Goal: Complete application form: Complete application form

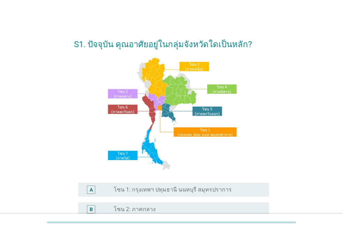
click at [144, 186] on label "โซน 1: กรุงเทพฯ ปทุมธานี นนทบุรี สมุทรปราการ" at bounding box center [173, 189] width 118 height 7
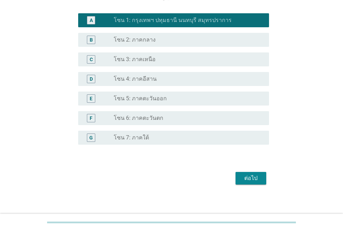
scroll to position [173, 0]
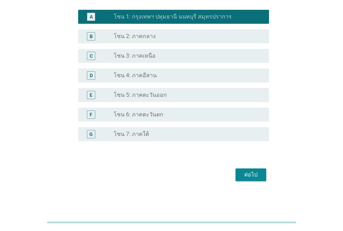
click at [253, 171] on div "ต่อไป" at bounding box center [251, 174] width 20 height 8
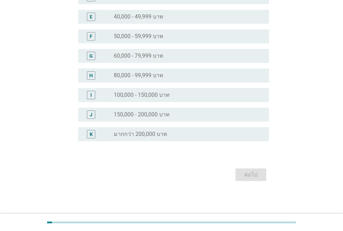
scroll to position [0, 0]
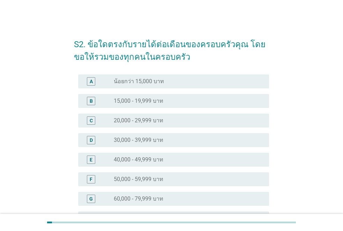
click at [137, 183] on div "radio_button_unchecked 50,000 - 59,999 บาท" at bounding box center [189, 179] width 150 height 8
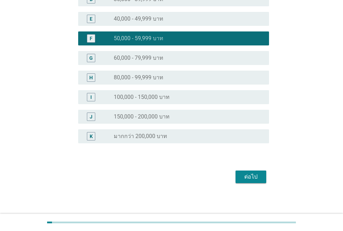
scroll to position [143, 0]
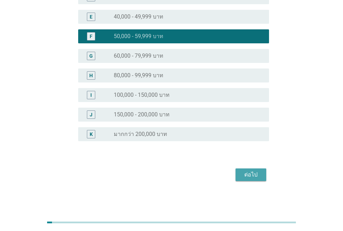
click at [250, 174] on div "ต่อไป" at bounding box center [251, 174] width 20 height 8
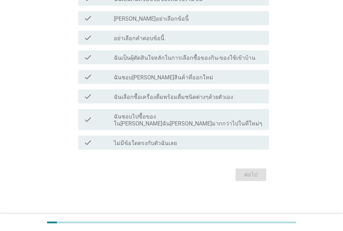
scroll to position [0, 0]
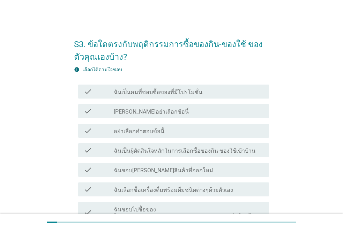
click at [174, 91] on label "ฉันเป็นคนที่ชอบซื้อของที่มีโปรโมชั่น" at bounding box center [158, 92] width 89 height 7
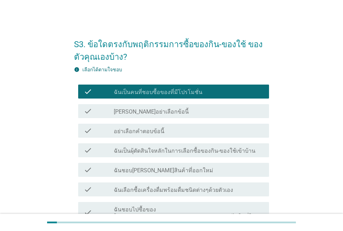
click at [201, 149] on label "ฉันเป็นผุ้ตัดสินใจหลักในการเลือกซื้อของกิน-ของใช้เข้าบ้าน" at bounding box center [185, 150] width 142 height 7
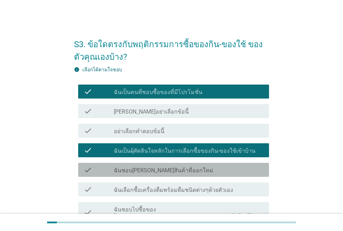
click at [195, 169] on div "check_box_outline_blank ฉันชอบ[PERSON_NAME]สินค้าที่ออกใหม่" at bounding box center [189, 169] width 150 height 8
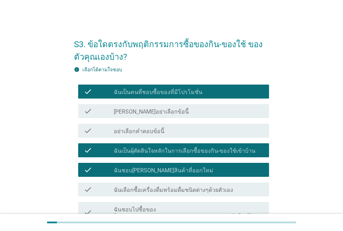
click at [197, 187] on label "ฉันเลือกซื้อเครื่องดื่มพร้อมดื่มชนิดต่างๆด้วยตัวเอง" at bounding box center [173, 189] width 119 height 7
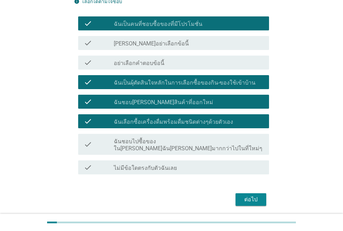
scroll to position [84, 0]
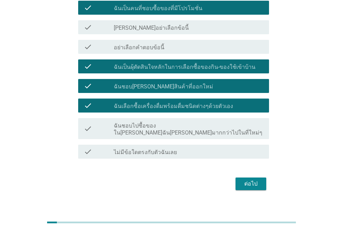
click at [250, 180] on div "ต่อไป" at bounding box center [251, 183] width 20 height 8
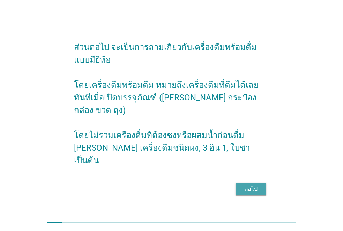
click at [251, 185] on div "ต่อไป" at bounding box center [251, 189] width 20 height 8
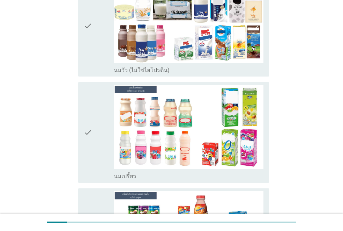
scroll to position [279, 0]
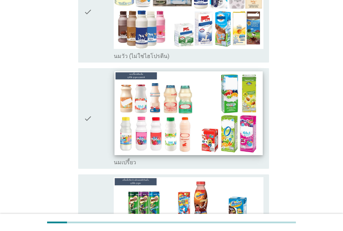
click at [241, 85] on img at bounding box center [188, 112] width 148 height 83
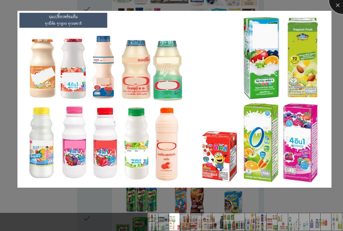
click at [337, 3] on div at bounding box center [343, 0] width 28 height 28
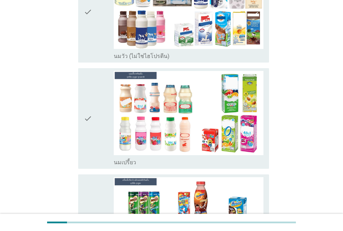
click at [93, 93] on div "check" at bounding box center [99, 118] width 30 height 95
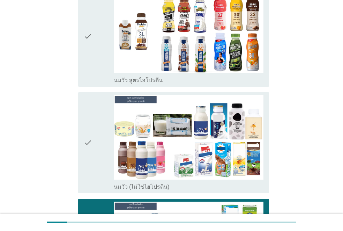
scroll to position [153, 0]
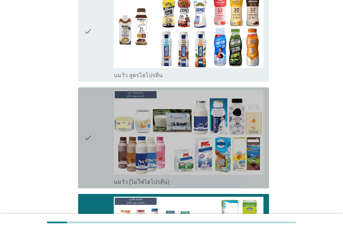
click at [100, 128] on div "check" at bounding box center [99, 137] width 30 height 95
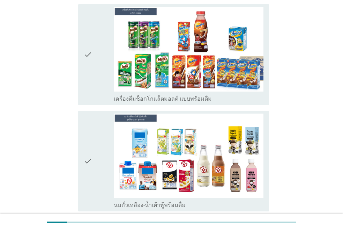
scroll to position [460, 0]
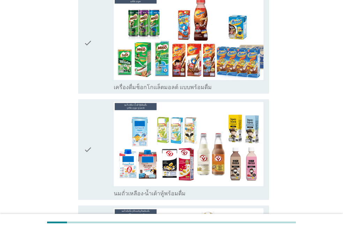
click at [85, 150] on icon "check" at bounding box center [88, 149] width 8 height 95
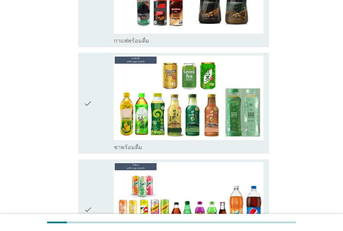
scroll to position [837, 0]
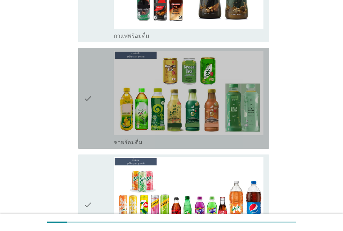
click at [98, 71] on div "check" at bounding box center [99, 98] width 30 height 95
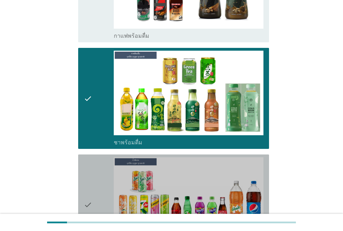
click at [95, 169] on div "check" at bounding box center [99, 204] width 30 height 95
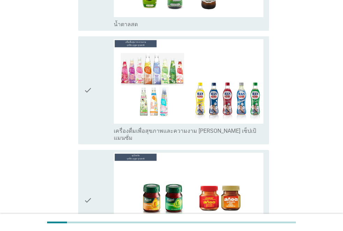
scroll to position [2531, 0]
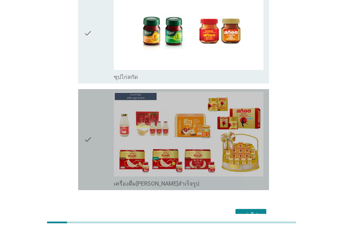
click at [90, 92] on icon "check" at bounding box center [88, 139] width 8 height 95
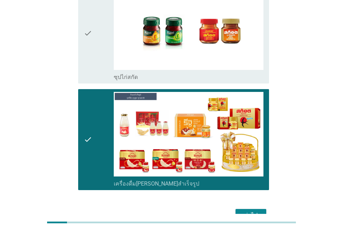
click at [93, 25] on div "check" at bounding box center [99, 33] width 30 height 95
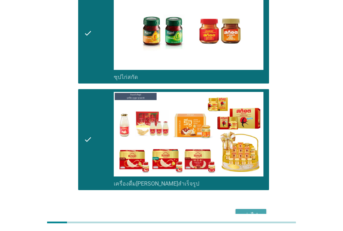
click at [259, 211] on div "ต่อไป" at bounding box center [251, 215] width 20 height 8
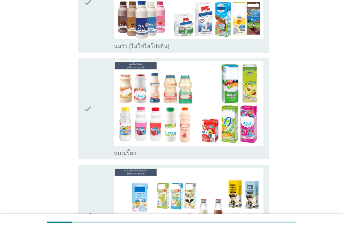
scroll to position [126, 0]
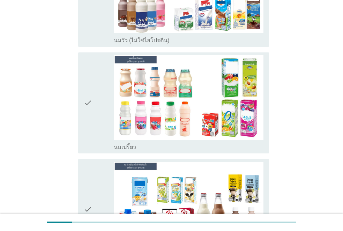
click at [99, 120] on div "check" at bounding box center [99, 102] width 30 height 95
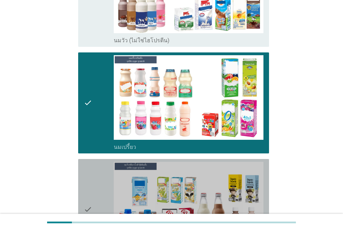
click at [98, 194] on div "check" at bounding box center [99, 208] width 30 height 95
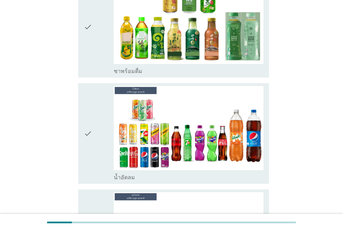
scroll to position [414, 0]
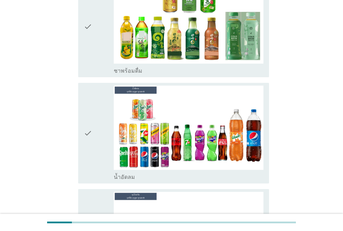
click at [84, 138] on icon "check" at bounding box center [88, 132] width 8 height 95
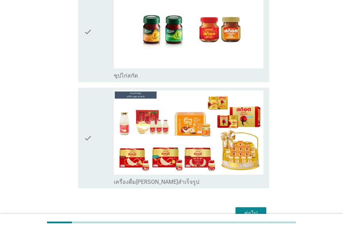
scroll to position [623, 0]
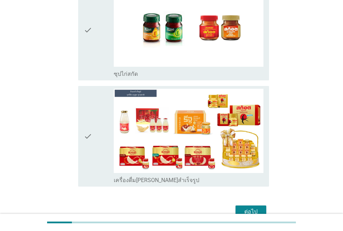
click at [89, 151] on icon "check" at bounding box center [88, 136] width 8 height 95
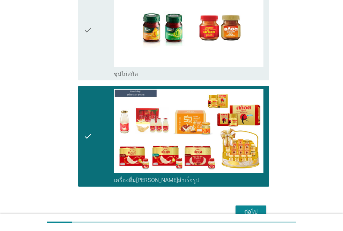
click at [257, 211] on div "ต่อไป" at bounding box center [251, 211] width 20 height 8
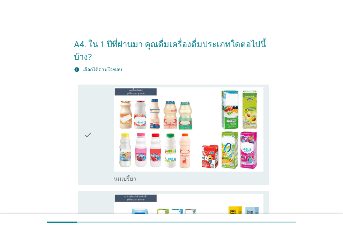
click at [93, 122] on div "check" at bounding box center [99, 134] width 30 height 95
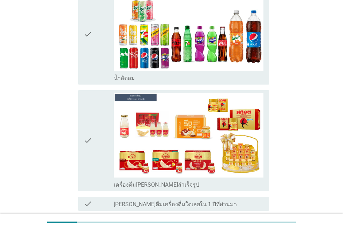
scroll to position [321, 0]
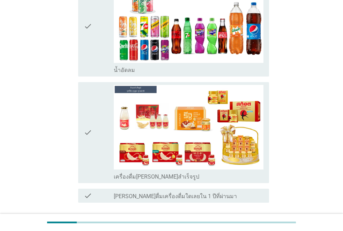
click at [98, 133] on div "check" at bounding box center [99, 132] width 30 height 95
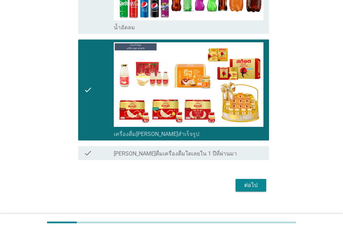
scroll to position [374, 0]
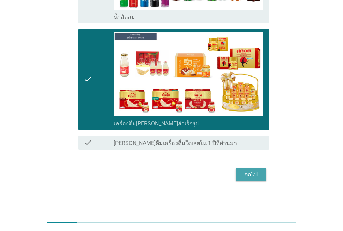
click at [259, 173] on div "ต่อไป" at bounding box center [251, 174] width 20 height 8
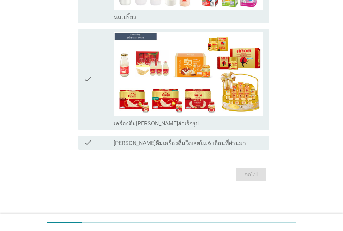
scroll to position [0, 0]
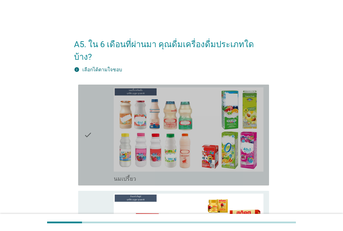
click at [96, 124] on div "check" at bounding box center [99, 134] width 30 height 95
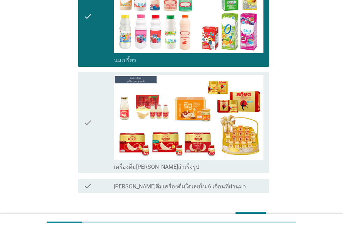
scroll to position [126, 0]
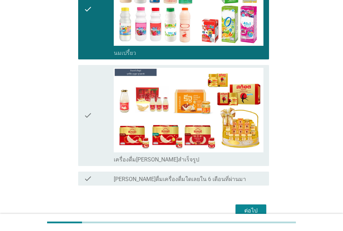
click at [85, 94] on icon "check" at bounding box center [88, 115] width 8 height 95
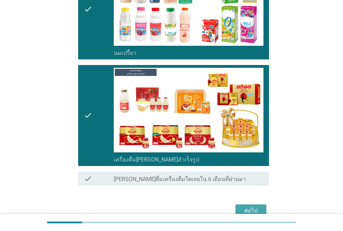
click at [243, 206] on div "ต่อไป" at bounding box center [251, 210] width 20 height 8
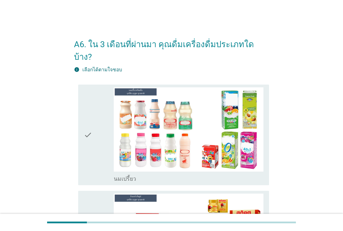
click at [86, 112] on icon "check" at bounding box center [88, 134] width 8 height 95
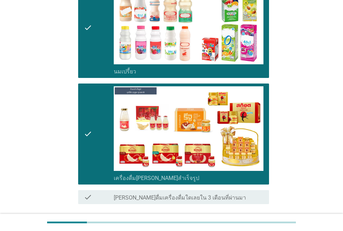
scroll to position [149, 0]
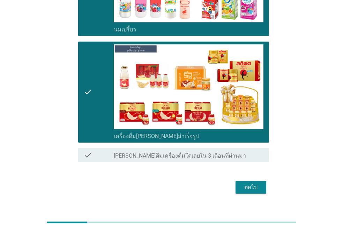
click at [250, 183] on div "ต่อไป" at bounding box center [251, 187] width 20 height 8
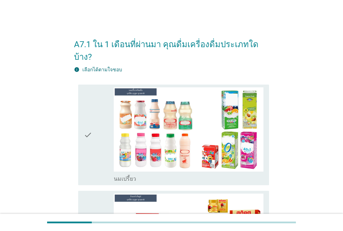
click at [90, 110] on icon "check" at bounding box center [88, 134] width 8 height 95
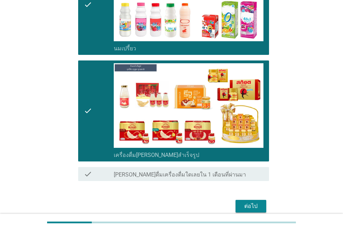
scroll to position [149, 0]
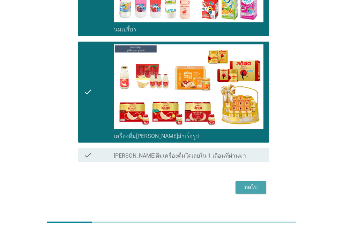
click at [252, 181] on button "ต่อไป" at bounding box center [250, 187] width 31 height 13
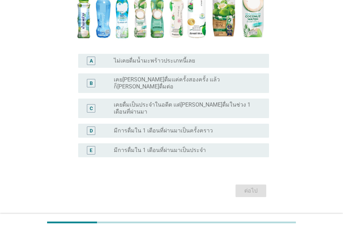
scroll to position [153, 0]
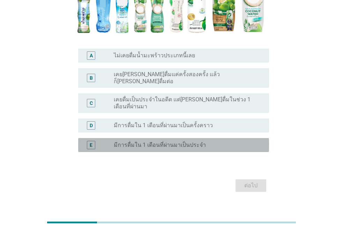
click at [168, 141] on label "มีการดื่มใน 1 เดือนที่ผ่านมาเป็นประจำ" at bounding box center [160, 144] width 92 height 7
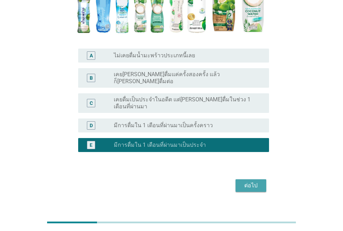
click at [240, 179] on button "ต่อไป" at bounding box center [250, 185] width 31 height 13
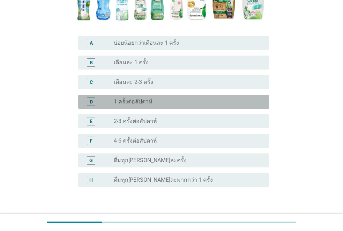
click at [144, 99] on label "1 ครั้งต่อสัปดาห์" at bounding box center [133, 101] width 39 height 7
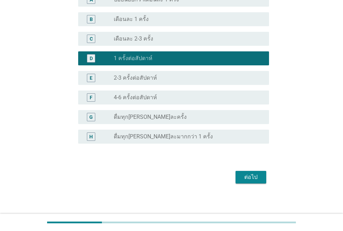
scroll to position [200, 0]
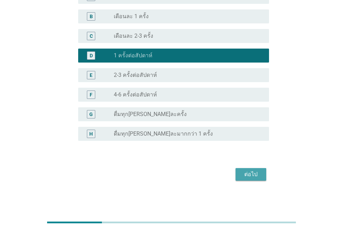
click at [253, 175] on div "ต่อไป" at bounding box center [251, 174] width 20 height 8
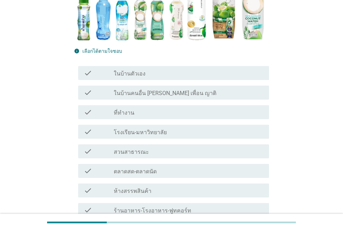
scroll to position [140, 0]
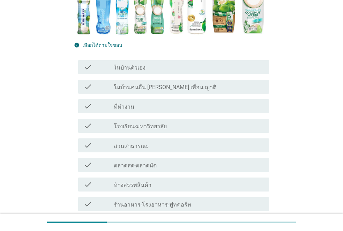
click at [212, 63] on div "check_box_outline_blank ในบ้านตัวเอง" at bounding box center [189, 67] width 150 height 8
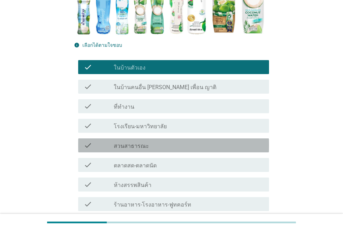
click at [200, 141] on div "check_box_outline_blank สวนสาธารณะ" at bounding box center [189, 145] width 150 height 8
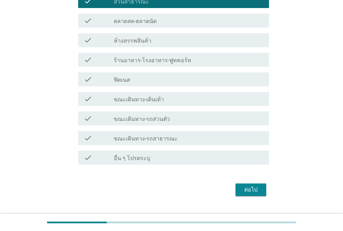
scroll to position [286, 0]
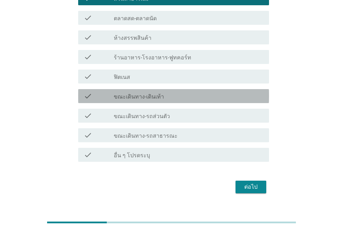
click at [158, 93] on label "ขณะเดินทาง-เดินเท้า" at bounding box center [139, 96] width 50 height 7
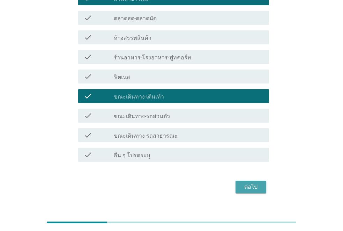
click at [249, 182] on div "ต่อไป" at bounding box center [251, 186] width 20 height 8
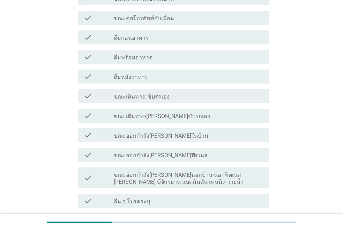
scroll to position [0, 0]
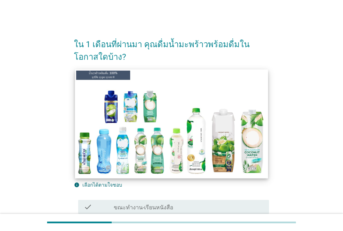
click at [249, 174] on img at bounding box center [171, 123] width 193 height 108
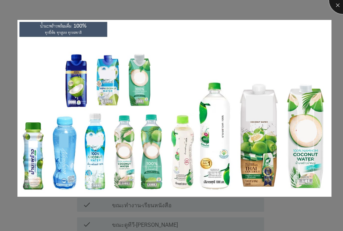
click at [335, 9] on div at bounding box center [343, 0] width 28 height 28
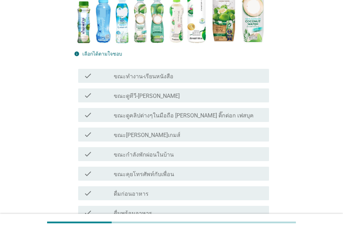
scroll to position [140, 0]
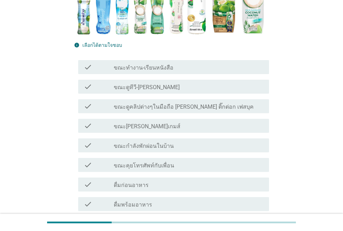
click at [176, 82] on div "check_box_outline_blank ขณะดูทีวี-[PERSON_NAME]" at bounding box center [189, 86] width 150 height 8
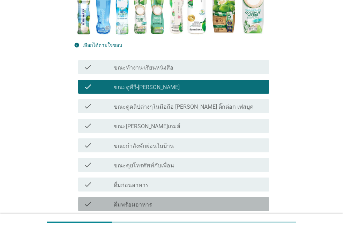
click at [176, 204] on div "check_box_outline_blank ดื่มพร้อมอาหาร" at bounding box center [189, 204] width 150 height 8
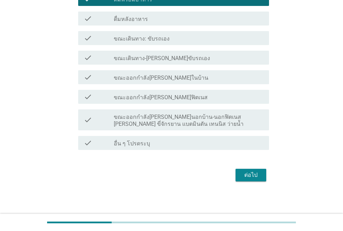
scroll to position [345, 0]
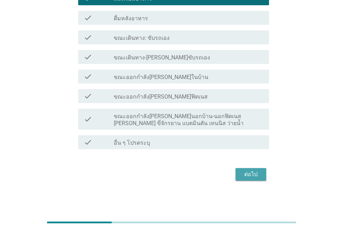
click at [250, 171] on div "ต่อไป" at bounding box center [251, 174] width 20 height 8
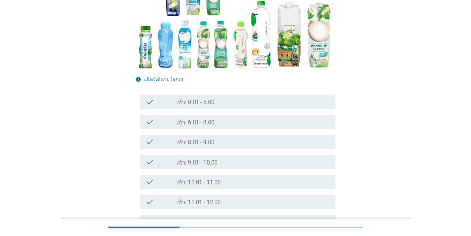
scroll to position [112, 0]
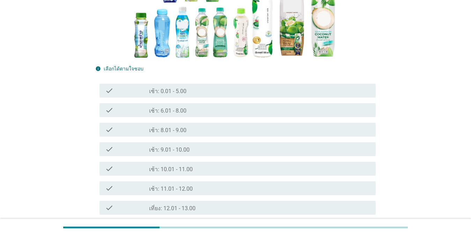
click at [196, 166] on div "check_box_outline_blank เช้า: 10.01 - 11.00" at bounding box center [259, 169] width 221 height 8
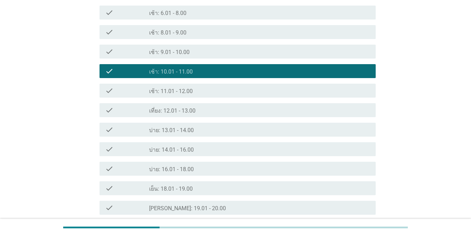
scroll to position [223, 0]
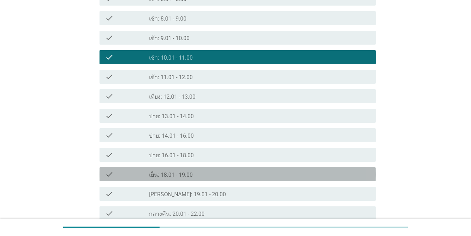
click at [190, 176] on label "เย็น: 18.01 - 19.00" at bounding box center [171, 175] width 44 height 7
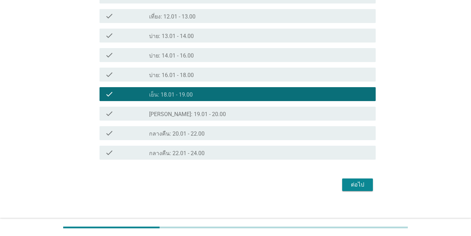
scroll to position [308, 0]
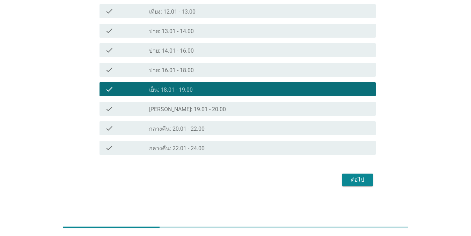
click at [343, 185] on button "ต่อไป" at bounding box center [357, 180] width 31 height 13
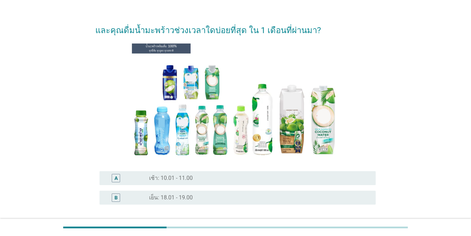
scroll to position [28, 0]
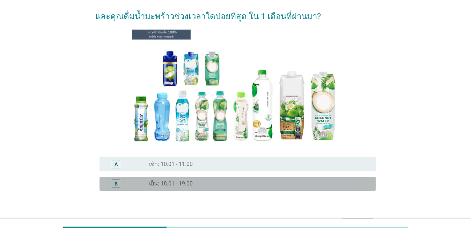
click at [271, 185] on div "radio_button_unchecked เย็น: 18.01 - 19.00" at bounding box center [256, 183] width 215 height 7
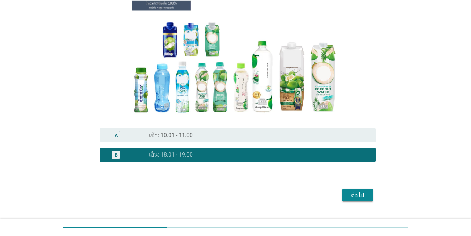
scroll to position [72, 0]
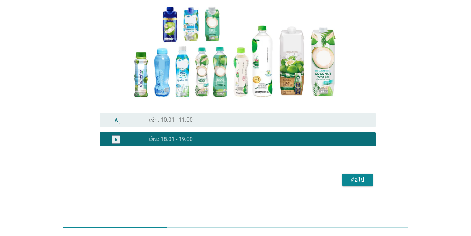
click at [343, 177] on div "ต่อไป" at bounding box center [357, 180] width 20 height 8
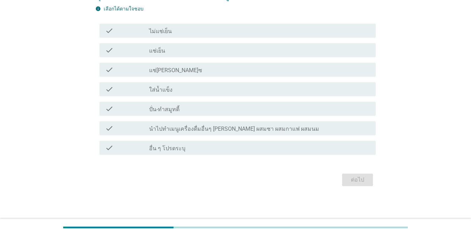
scroll to position [0, 0]
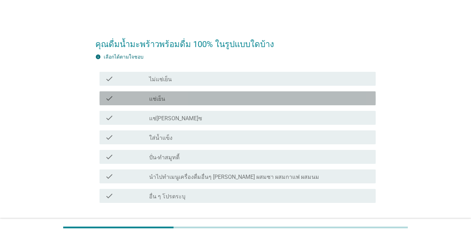
click at [211, 98] on div "check_box_outline_blank แช่เย็น" at bounding box center [259, 98] width 221 height 8
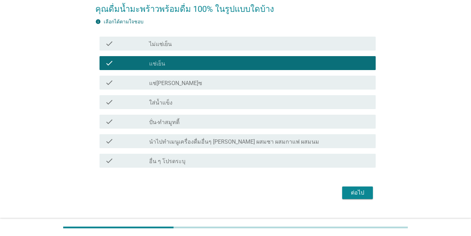
scroll to position [48, 0]
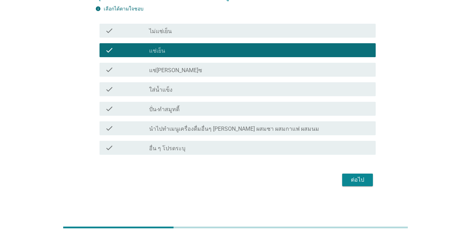
click at [343, 175] on button "ต่อไป" at bounding box center [357, 180] width 31 height 13
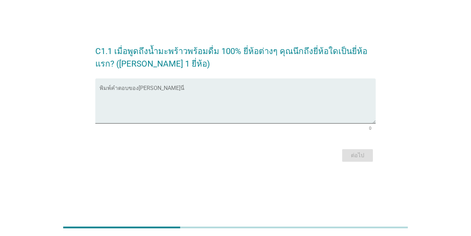
scroll to position [0, 0]
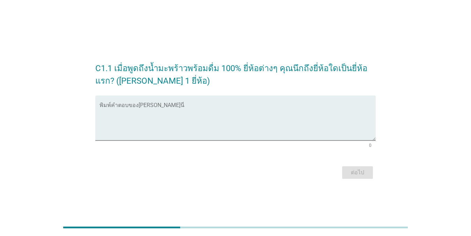
click at [178, 146] on div at bounding box center [232, 145] width 266 height 4
click at [180, 133] on textarea "พิมพ์คำตอบของคุณ ที่นี่" at bounding box center [237, 122] width 276 height 37
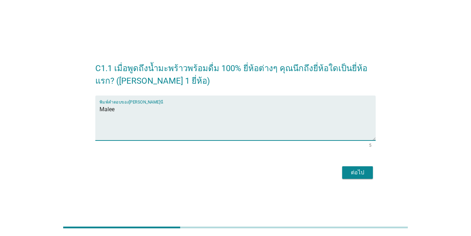
type textarea "Malee"
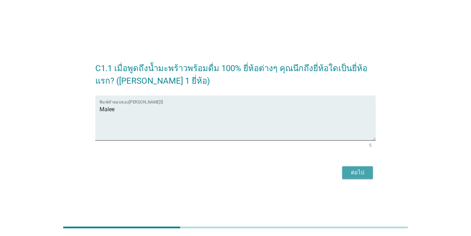
click at [343, 172] on div "ต่อไป" at bounding box center [357, 172] width 20 height 8
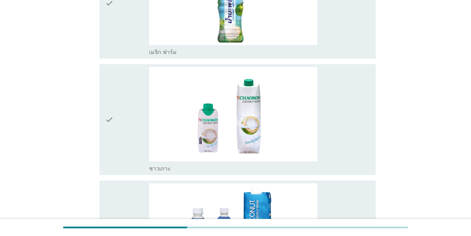
scroll to position [126, 0]
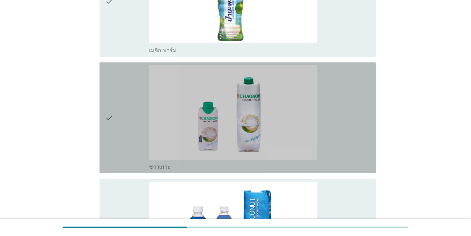
click at [129, 119] on div "check" at bounding box center [127, 117] width 44 height 105
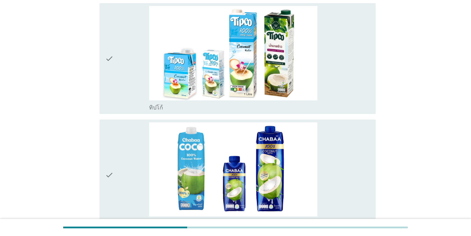
scroll to position [1005, 0]
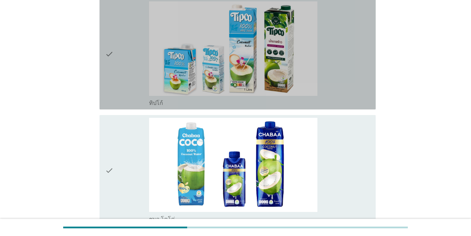
click at [120, 66] on div "check" at bounding box center [127, 53] width 44 height 105
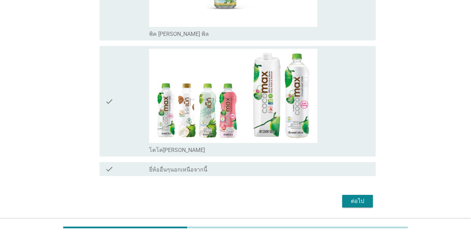
scroll to position [1677, 0]
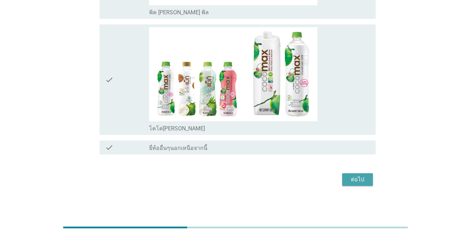
click at [343, 180] on div "ต่อไป" at bounding box center [357, 179] width 20 height 8
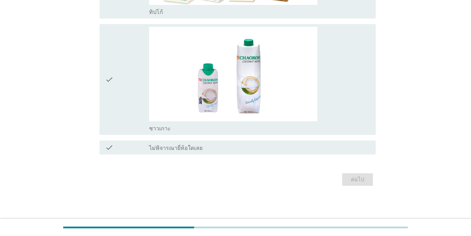
scroll to position [0, 0]
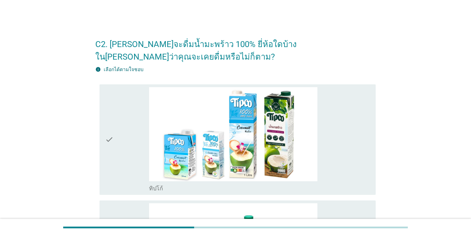
click at [115, 159] on div "check" at bounding box center [127, 139] width 44 height 105
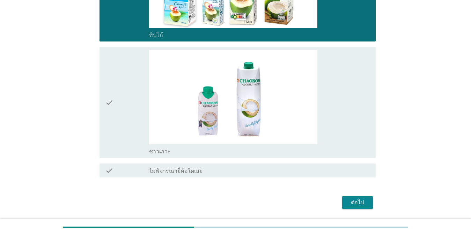
scroll to position [176, 0]
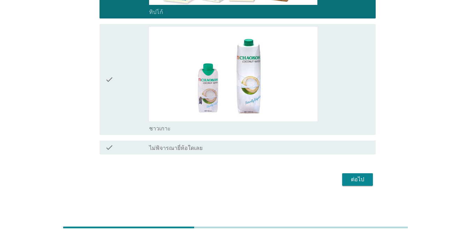
click at [343, 178] on div "ต่อไป" at bounding box center [357, 179] width 20 height 8
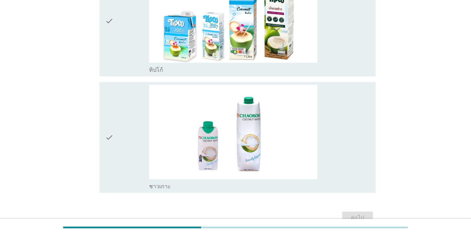
scroll to position [112, 0]
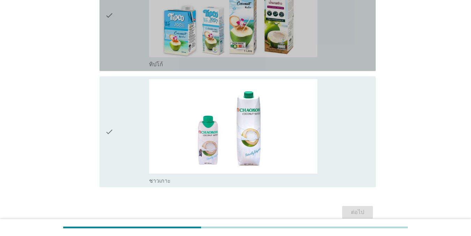
click at [126, 39] on div "check" at bounding box center [127, 15] width 44 height 105
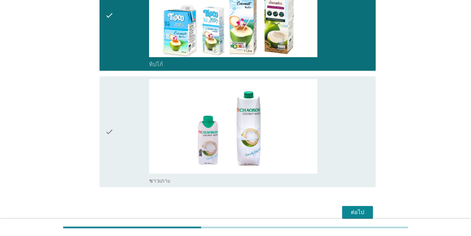
click at [343, 214] on div "ต่อไป" at bounding box center [357, 212] width 20 height 8
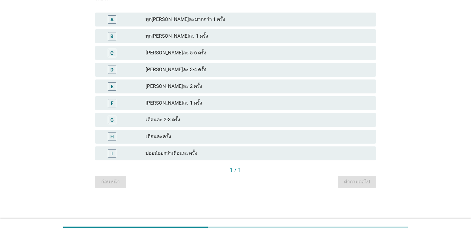
scroll to position [0, 0]
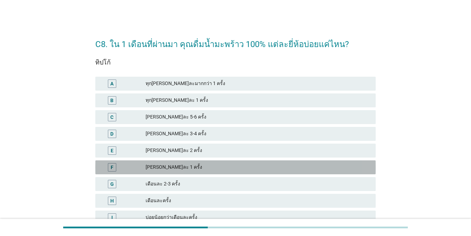
click at [159, 167] on div "[PERSON_NAME]ละ 1 ครั้ง" at bounding box center [257, 167] width 224 height 8
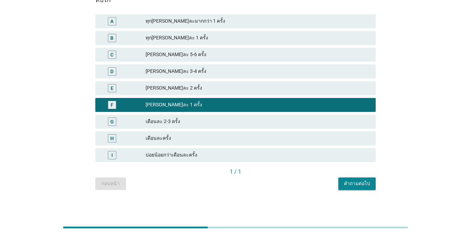
scroll to position [64, 0]
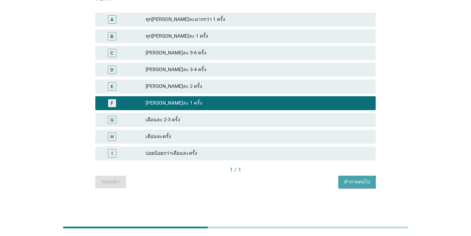
click at [343, 180] on div "คำถามต่อไป" at bounding box center [357, 181] width 26 height 7
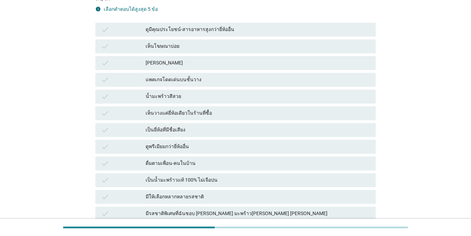
scroll to position [0, 0]
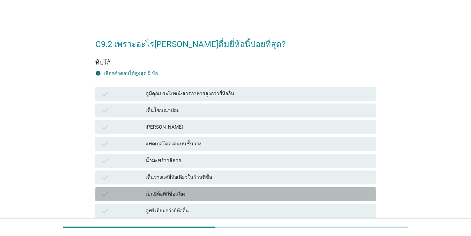
click at [171, 193] on div "เป็นยี่ห้อที่มีชื่อเสียง" at bounding box center [257, 194] width 224 height 8
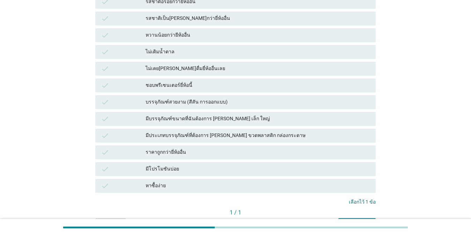
scroll to position [336, 0]
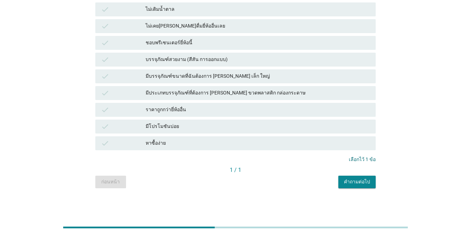
click at [343, 183] on div "คำถามต่อไป" at bounding box center [357, 181] width 26 height 7
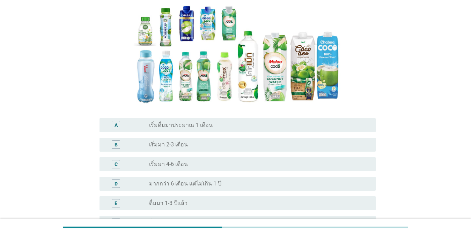
scroll to position [84, 0]
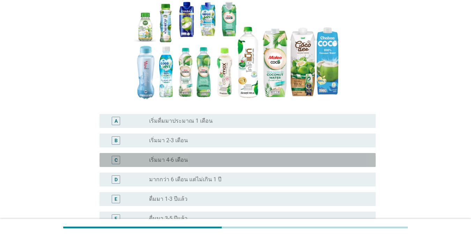
click at [208, 155] on div "C radio_button_unchecked เริ่มมา 4-6 เดือน" at bounding box center [237, 160] width 276 height 14
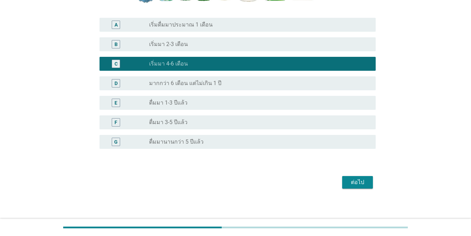
scroll to position [182, 0]
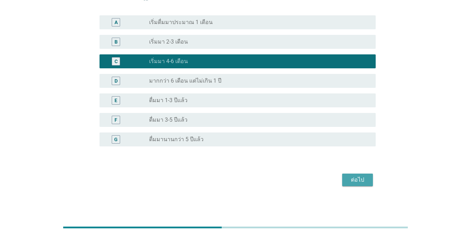
click at [343, 175] on button "ต่อไป" at bounding box center [357, 180] width 31 height 13
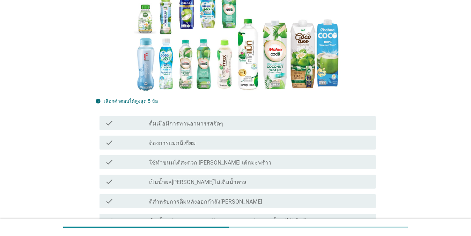
scroll to position [126, 0]
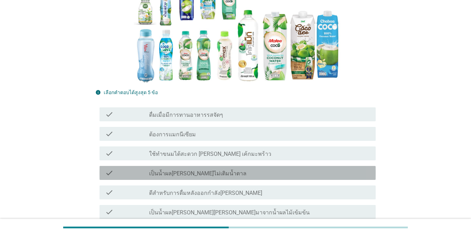
click at [200, 173] on label "เป็นน้ำผล[PERSON_NAME]ไม่เติมน้ำตาล" at bounding box center [197, 173] width 97 height 7
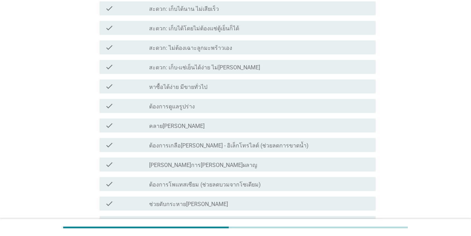
scroll to position [474, 0]
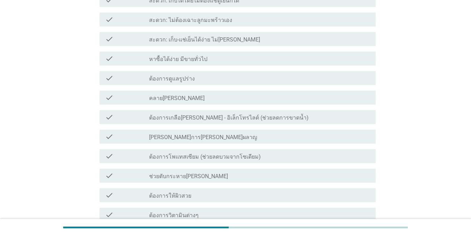
click at [191, 14] on div "check check_box_outline_blank สะดวก: ไม่ต้องเฉาะลูกมะพร้าวเอง" at bounding box center [237, 20] width 276 height 14
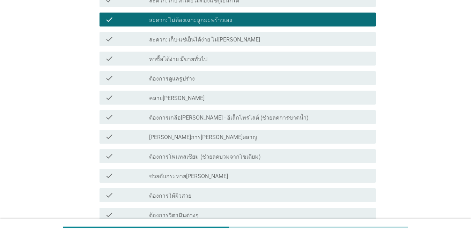
click at [207, 214] on div "check_box_outline_blank ต้องการวิตามินต่างๆ" at bounding box center [259, 215] width 221 height 8
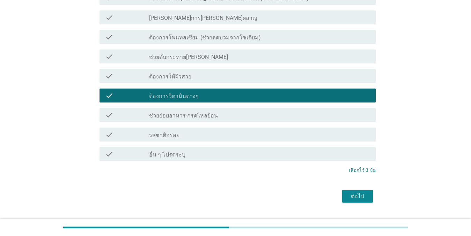
scroll to position [610, 0]
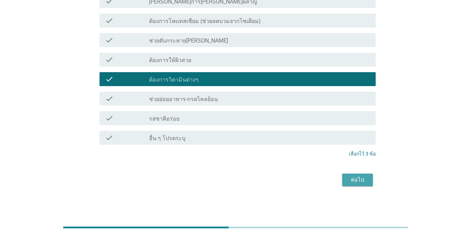
click at [343, 176] on div "ต่อไป" at bounding box center [357, 180] width 20 height 8
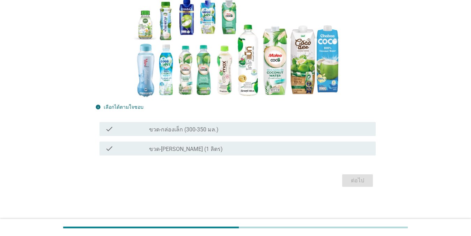
scroll to position [74, 0]
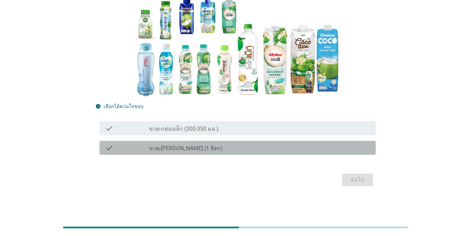
click at [186, 148] on label "ขวด-[PERSON_NAME] (1 ลิตร)" at bounding box center [186, 148] width 74 height 7
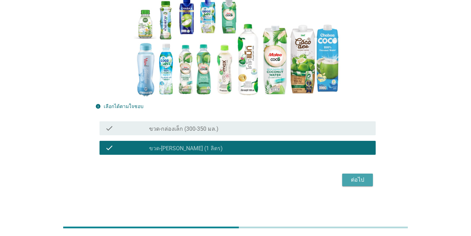
click at [343, 178] on div "ต่อไป" at bounding box center [357, 180] width 20 height 8
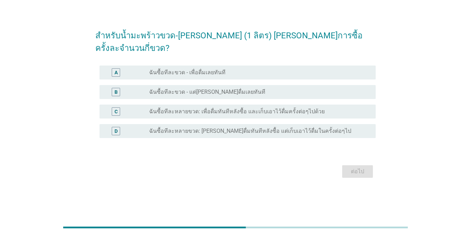
scroll to position [0, 0]
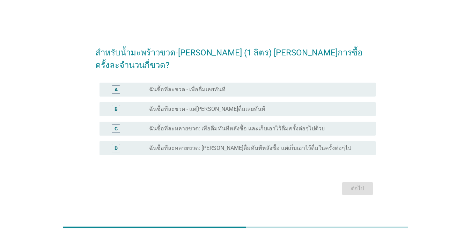
click at [171, 106] on label "ฉันซื้อทีละขวด - แต่[PERSON_NAME]ดื่มเลยทันที" at bounding box center [207, 109] width 116 height 7
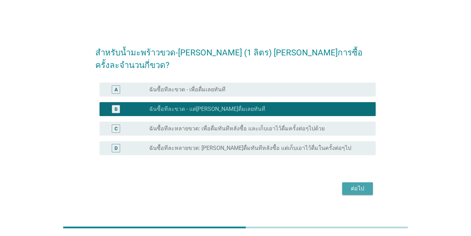
click at [343, 185] on div "ต่อไป" at bounding box center [357, 189] width 20 height 8
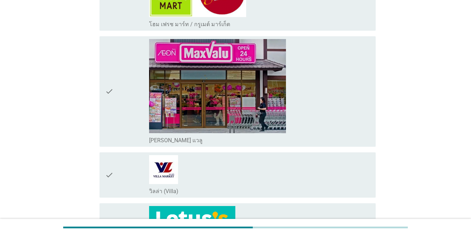
scroll to position [413, 0]
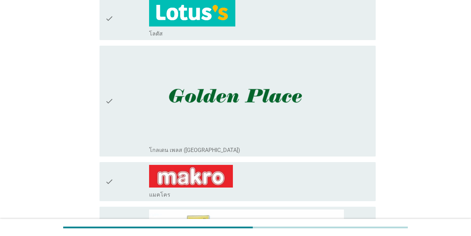
click at [252, 15] on div "check_box_outline_blank โลตัส" at bounding box center [259, 18] width 221 height 38
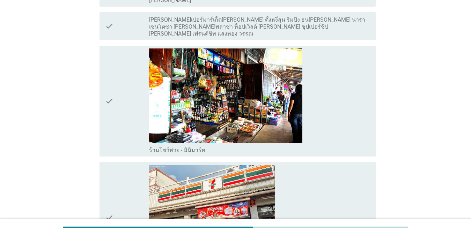
scroll to position [785, 0]
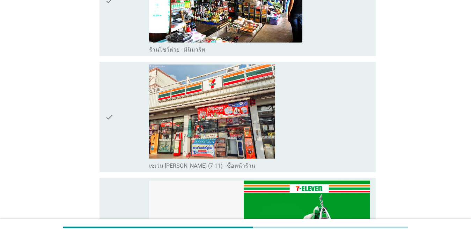
scroll to position [897, 0]
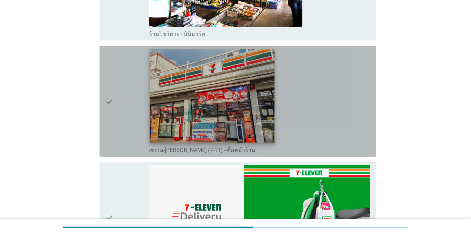
click at [255, 108] on img at bounding box center [212, 95] width 125 height 93
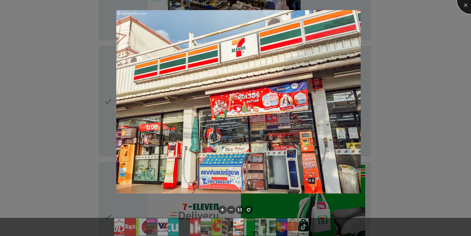
click at [343, 5] on div at bounding box center [471, 0] width 28 height 28
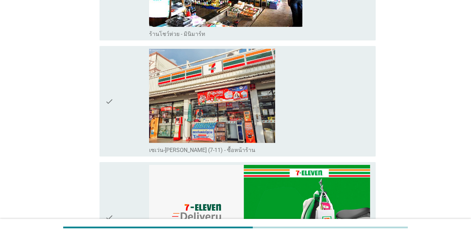
click at [120, 98] on div "check" at bounding box center [127, 101] width 44 height 105
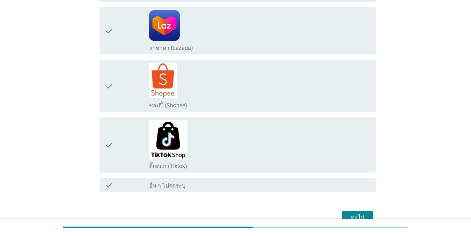
scroll to position [1431, 0]
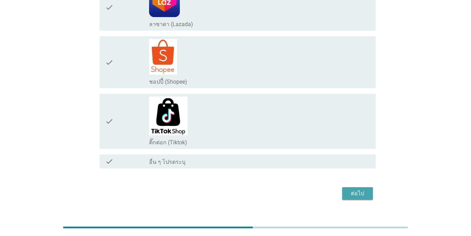
click at [343, 189] on div "ต่อไป" at bounding box center [357, 193] width 20 height 8
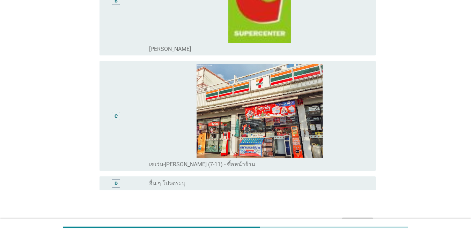
scroll to position [250, 0]
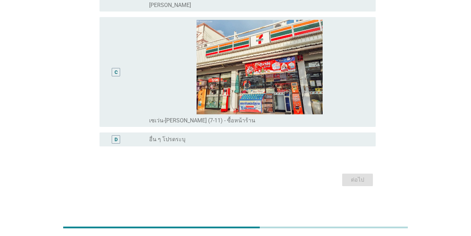
click at [129, 82] on div "C" at bounding box center [127, 72] width 44 height 104
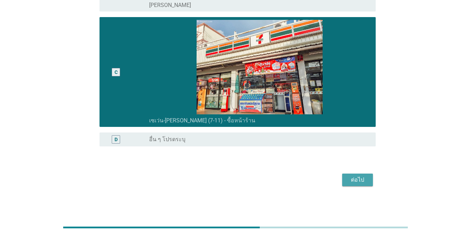
click at [343, 177] on div "ต่อไป" at bounding box center [357, 180] width 20 height 8
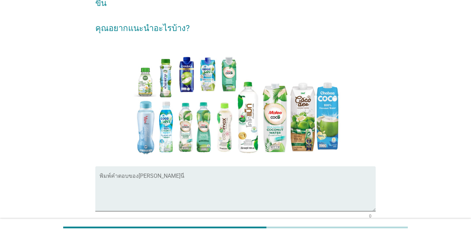
scroll to position [70, 0]
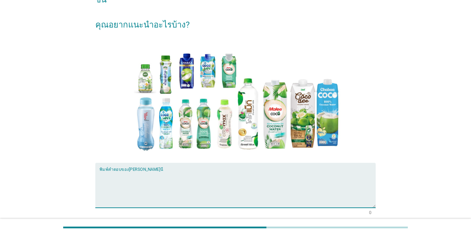
click at [239, 171] on textarea "พิมพ์คำตอบของคุณ ที่นี่" at bounding box center [237, 189] width 276 height 37
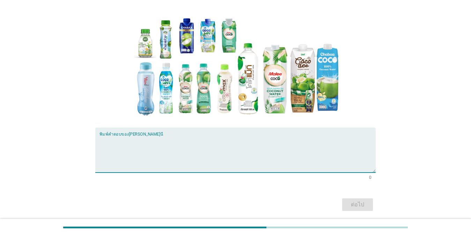
scroll to position [112, 0]
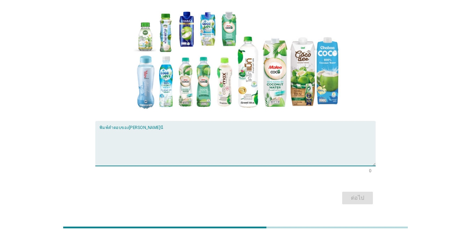
click at [220, 133] on textarea "พิมพ์คำตอบของคุณ ที่นี่" at bounding box center [237, 147] width 276 height 37
click at [220, 131] on textarea "อยากให้ผลิตเป" at bounding box center [237, 147] width 276 height 37
click at [225, 142] on textarea "อยากให้ผลิตเป็นขวดขนาดเล็กเ" at bounding box center [237, 147] width 276 height 37
type textarea "อยากให้ผลิตเป็นขวดขนาดเล็กเหมือนยี่ห้อยาคูลท์"
click at [343, 192] on button "ต่อไป" at bounding box center [357, 198] width 31 height 13
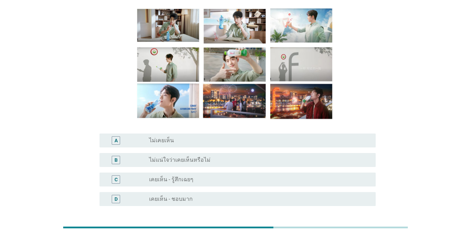
scroll to position [56, 0]
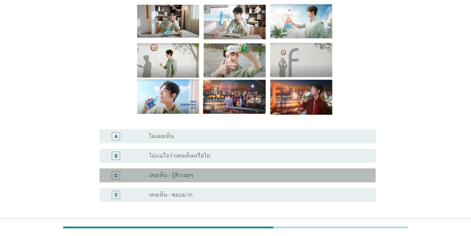
click at [231, 173] on div "radio_button_unchecked เคยเห็น - รู้สึกเฉยๆ" at bounding box center [256, 175] width 215 height 7
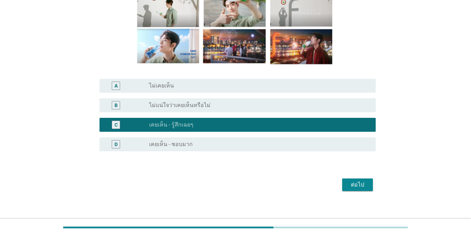
scroll to position [111, 0]
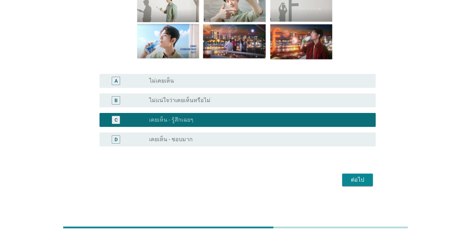
click at [199, 130] on div "D radio_button_unchecked เคยเห็น - ชอบมาก" at bounding box center [235, 140] width 280 height 20
click at [199, 133] on div "D radio_button_unchecked เคยเห็น - ชอบมาก" at bounding box center [237, 140] width 276 height 14
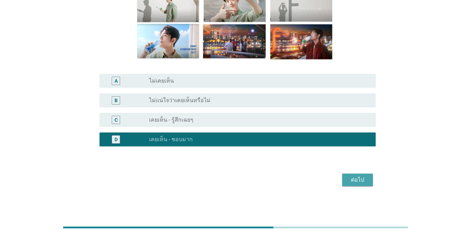
click at [343, 180] on div "ต่อไป" at bounding box center [357, 180] width 20 height 8
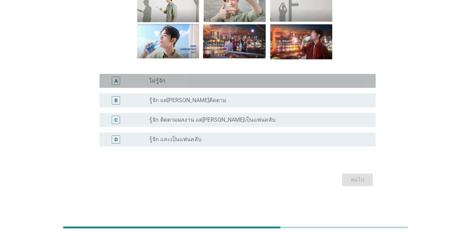
click at [163, 82] on label "ไม่รู้จัก" at bounding box center [157, 80] width 16 height 7
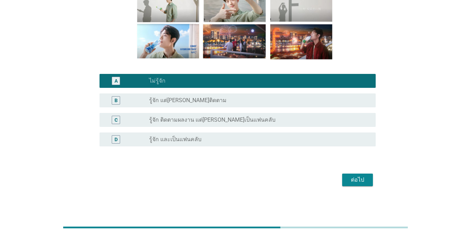
click at [343, 181] on div "ต่อไป" at bounding box center [357, 180] width 20 height 8
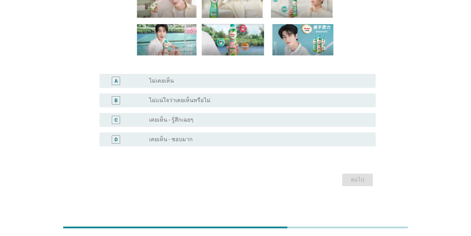
scroll to position [0, 0]
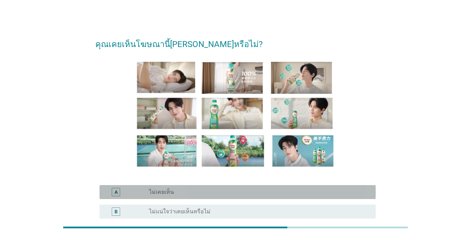
click at [188, 194] on div "radio_button_unchecked ไม่เคยเห็น" at bounding box center [256, 192] width 215 height 7
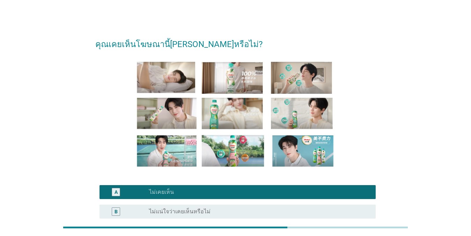
click at [192, 211] on label "ไม่แน่ใจว่าเคยเห็นหรือไม่" at bounding box center [179, 211] width 61 height 7
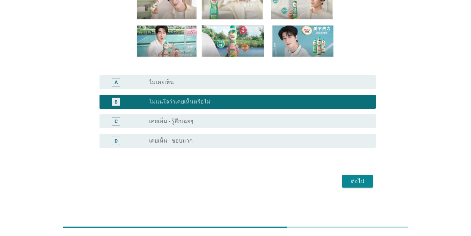
scroll to position [111, 0]
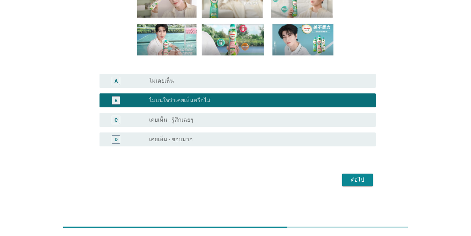
click at [343, 180] on div "ต่อไป" at bounding box center [357, 180] width 20 height 8
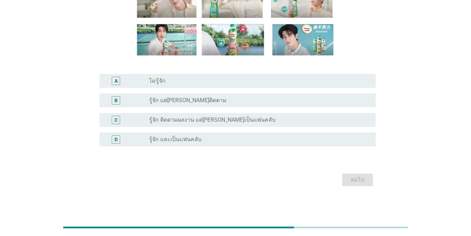
scroll to position [0, 0]
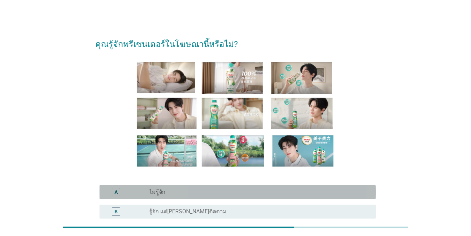
click at [217, 194] on div "radio_button_unchecked ไม่รู้จัก" at bounding box center [256, 192] width 215 height 7
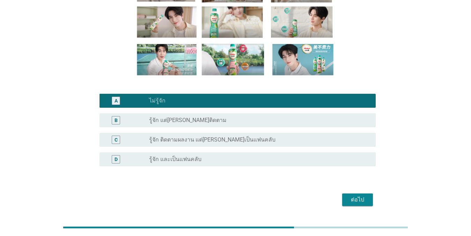
scroll to position [111, 0]
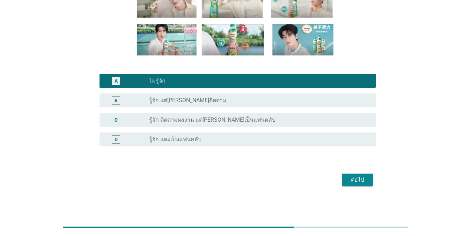
click at [343, 179] on div "ต่อไป" at bounding box center [357, 180] width 20 height 8
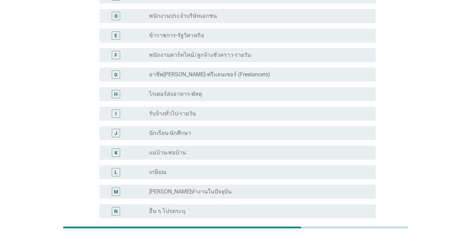
scroll to position [0, 0]
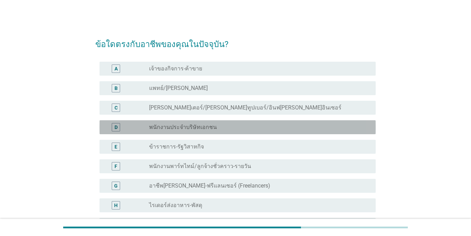
click at [205, 120] on div "D radio_button_unchecked พนักงานประจำบริษัทเอกชน" at bounding box center [237, 127] width 276 height 14
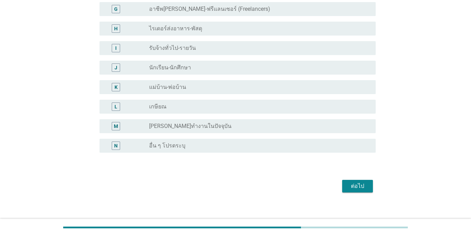
scroll to position [183, 0]
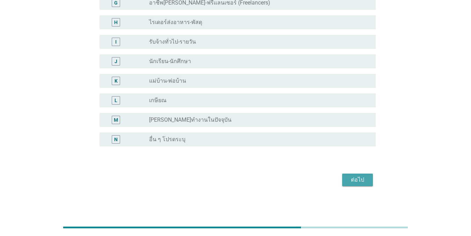
click at [343, 177] on div "ต่อไป" at bounding box center [357, 180] width 20 height 8
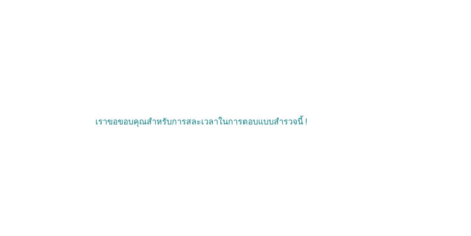
scroll to position [0, 0]
